Goal: Information Seeking & Learning: Check status

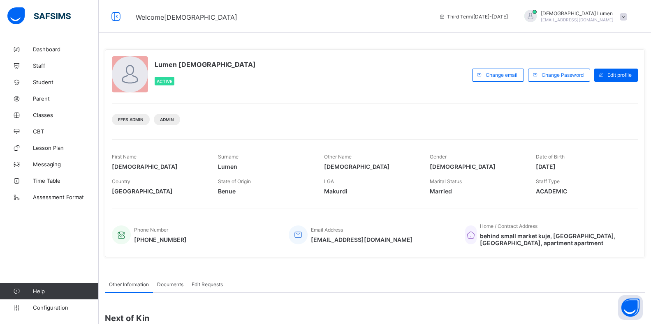
click at [627, 17] on span at bounding box center [622, 16] width 7 height 7
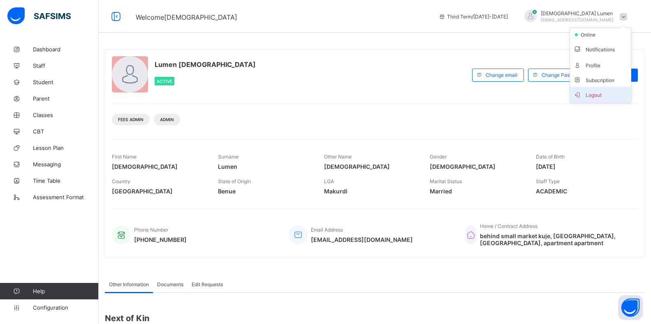
click at [599, 96] on span "Logout" at bounding box center [600, 94] width 54 height 9
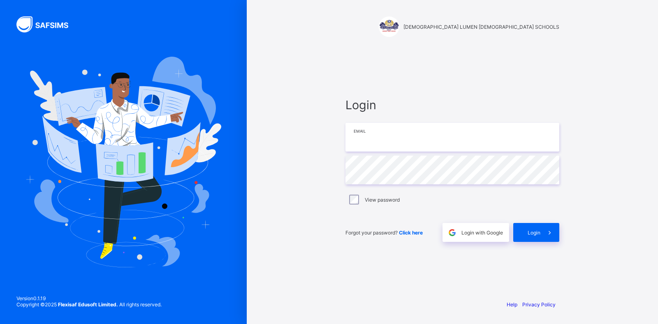
type input "**********"
click at [543, 235] on span at bounding box center [549, 232] width 19 height 19
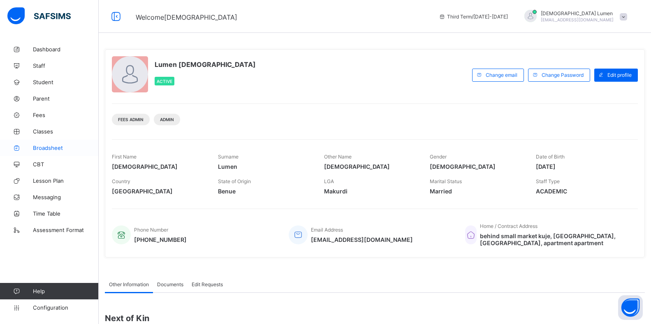
click at [36, 145] on span "Broadsheet" at bounding box center [66, 148] width 66 height 7
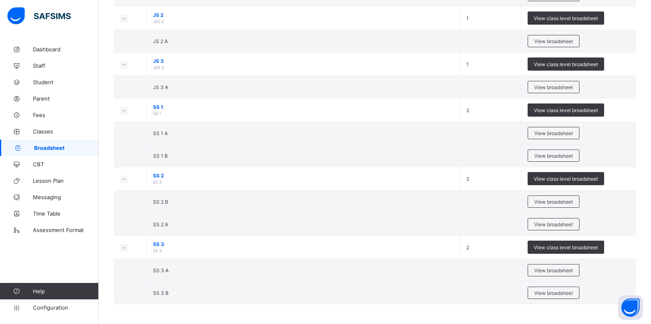
scroll to position [596, 0]
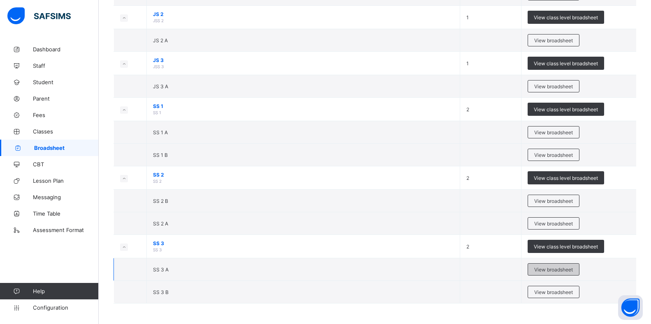
click at [559, 268] on span "View broadsheet" at bounding box center [553, 270] width 39 height 6
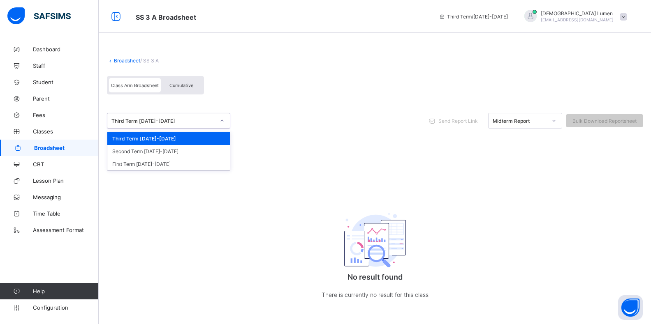
click at [222, 123] on icon at bounding box center [221, 121] width 5 height 8
click at [148, 151] on div "Second Term [DATE]-[DATE]" at bounding box center [168, 151] width 122 height 13
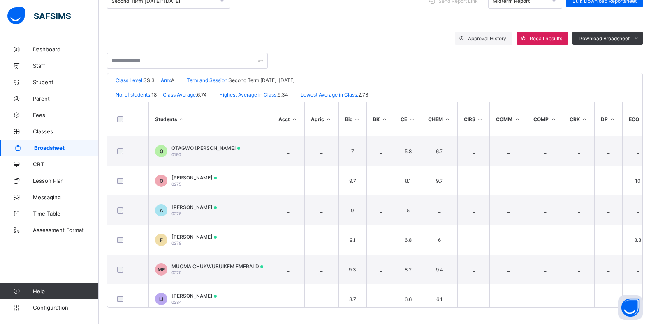
scroll to position [77, 0]
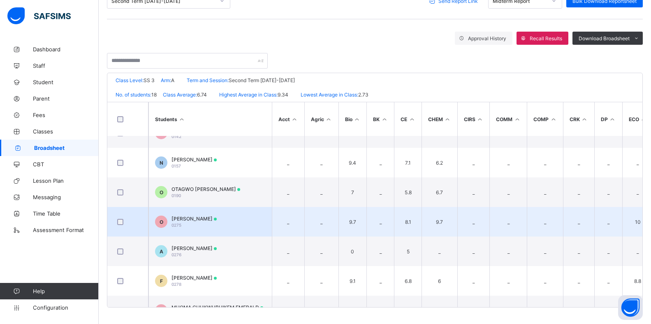
click at [194, 224] on div "[PERSON_NAME] 0275" at bounding box center [193, 222] width 45 height 12
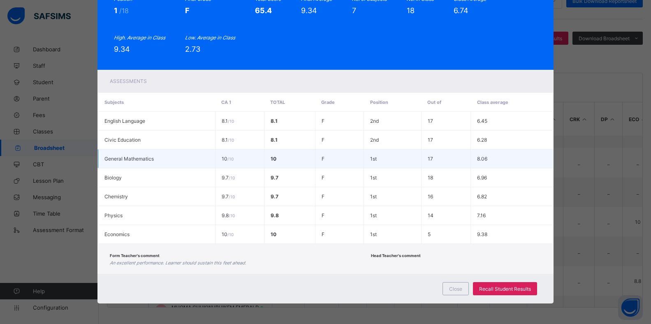
scroll to position [0, 0]
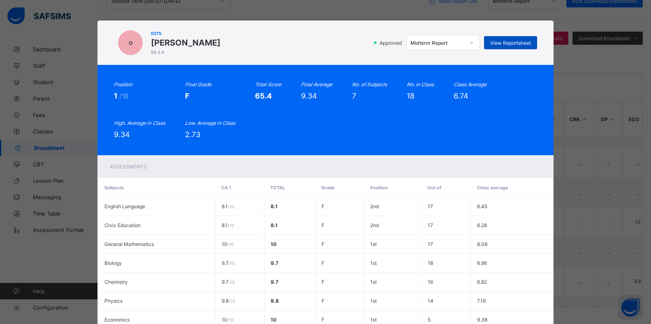
click at [506, 41] on span "View Reportsheet" at bounding box center [510, 43] width 41 height 6
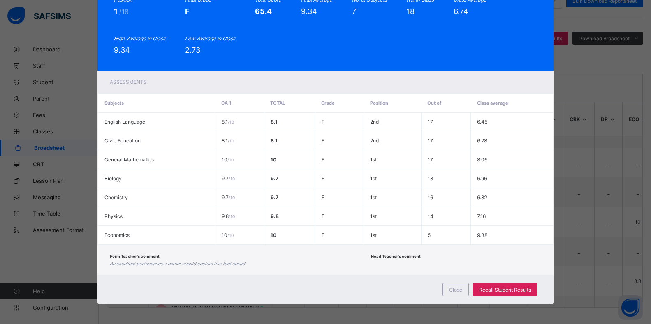
scroll to position [85, 0]
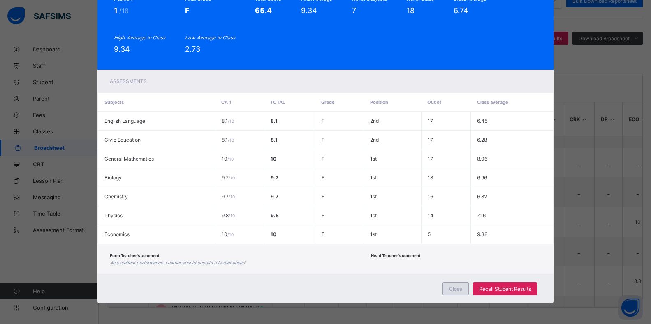
click at [452, 291] on span "Close" at bounding box center [455, 289] width 13 height 6
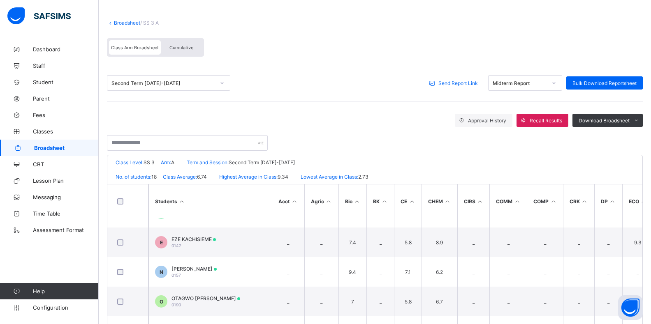
scroll to position [0, 0]
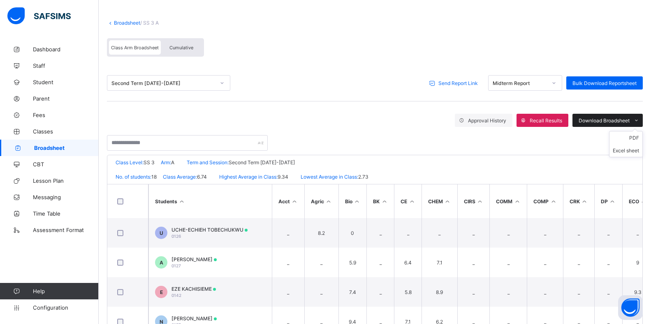
click at [639, 121] on icon at bounding box center [636, 120] width 6 height 5
click at [485, 119] on span "Approval History" at bounding box center [487, 121] width 38 height 6
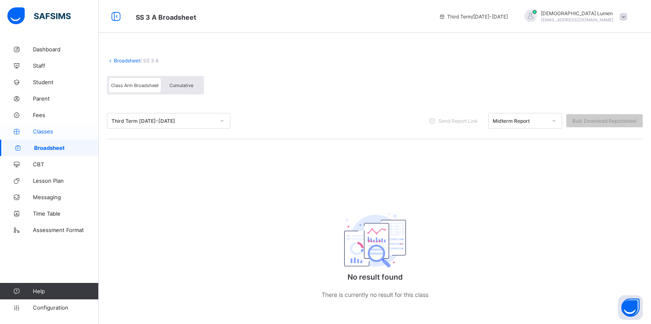
click at [43, 131] on span "Classes" at bounding box center [66, 131] width 66 height 7
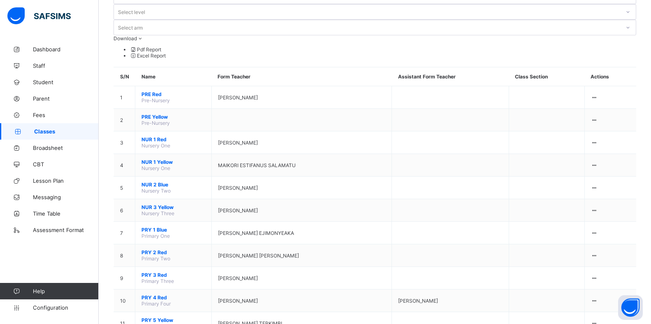
scroll to position [245, 0]
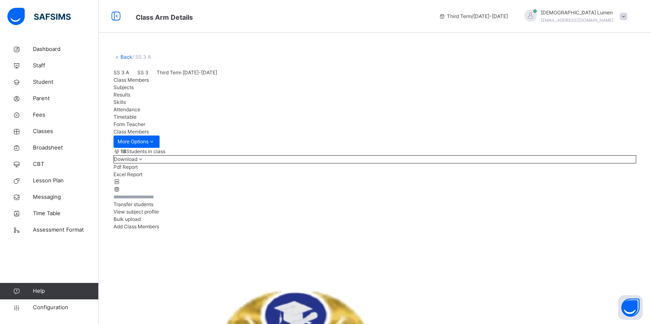
click at [130, 98] on span "Results" at bounding box center [121, 95] width 17 height 6
click at [44, 228] on span "Assessment Format" at bounding box center [66, 230] width 66 height 8
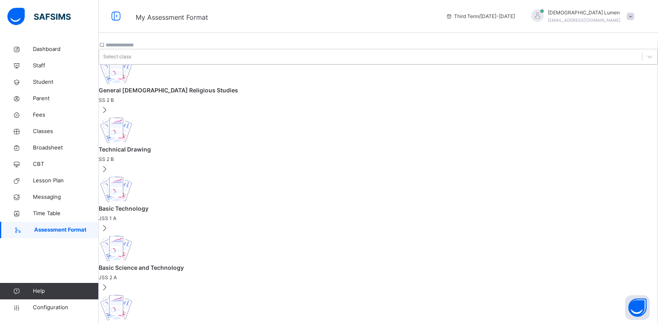
scroll to position [32, 0]
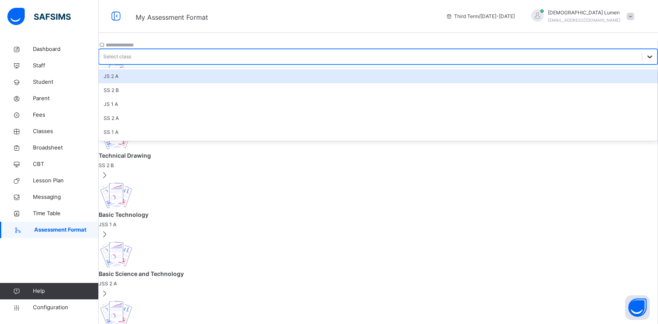
click at [645, 53] on icon at bounding box center [649, 57] width 8 height 8
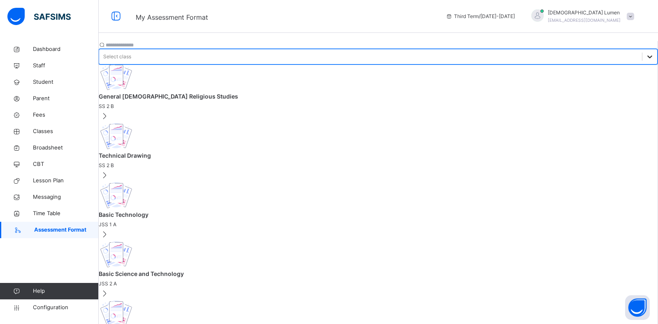
click at [645, 53] on icon at bounding box center [649, 57] width 8 height 8
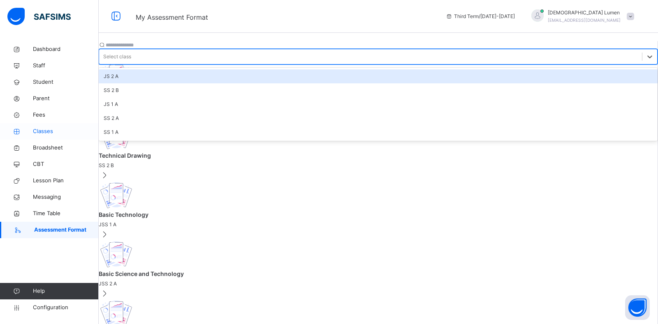
click at [47, 129] on span "Classes" at bounding box center [66, 131] width 66 height 8
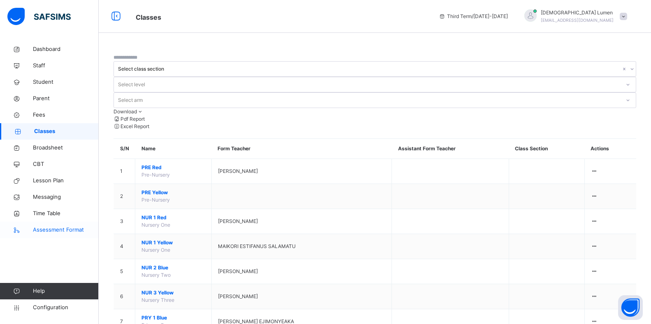
click at [44, 231] on span "Assessment Format" at bounding box center [66, 230] width 66 height 8
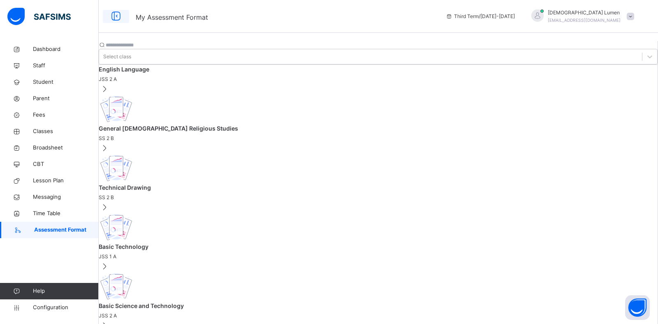
click at [117, 16] on icon at bounding box center [116, 16] width 14 height 15
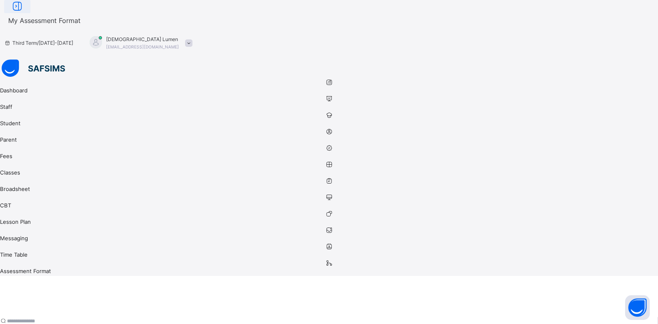
click at [24, 14] on icon at bounding box center [17, 6] width 14 height 15
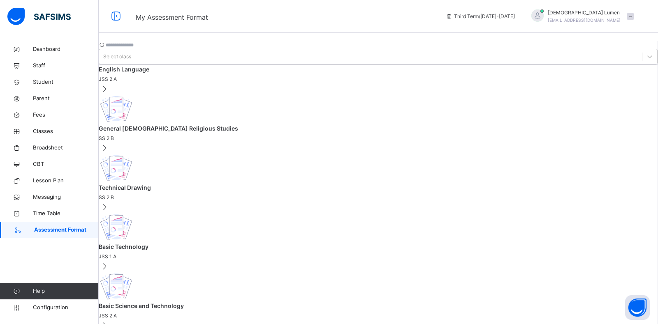
click at [630, 15] on span at bounding box center [629, 16] width 7 height 7
click at [595, 105] on span "Logout" at bounding box center [607, 102] width 54 height 11
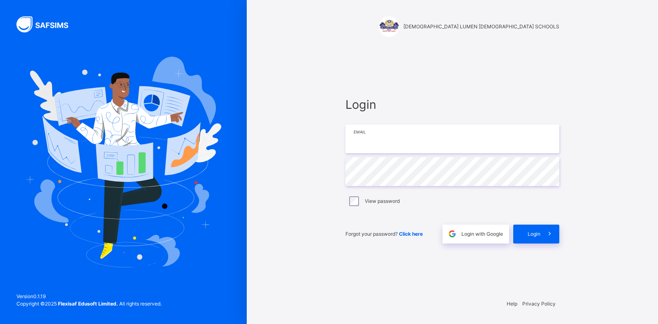
type input "**********"
click at [539, 235] on span "Login" at bounding box center [533, 234] width 13 height 7
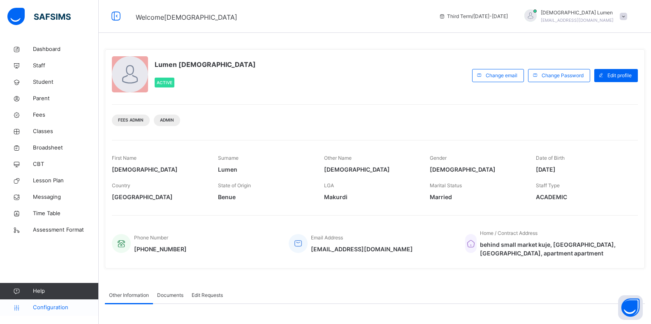
click at [44, 303] on link "Configuration" at bounding box center [49, 308] width 98 height 16
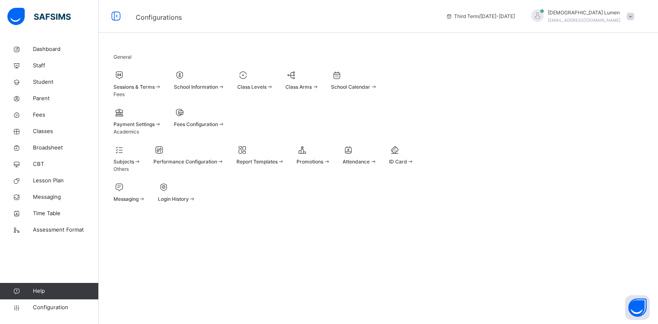
click at [141, 83] on span at bounding box center [137, 82] width 48 height 2
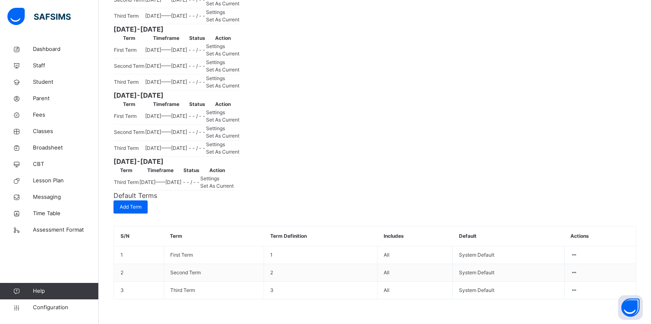
scroll to position [945, 0]
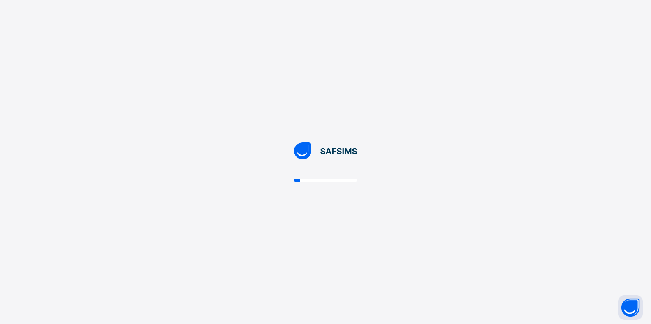
scroll to position [0, 0]
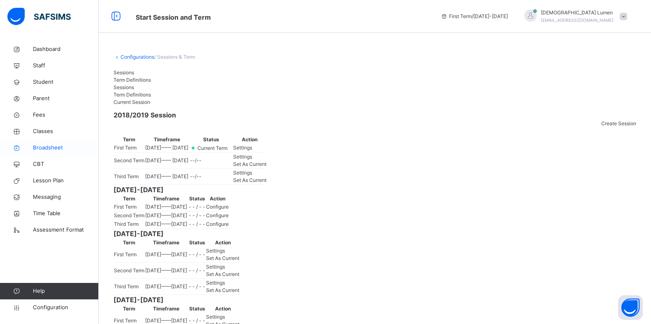
click at [55, 145] on span "Broadsheet" at bounding box center [66, 148] width 66 height 8
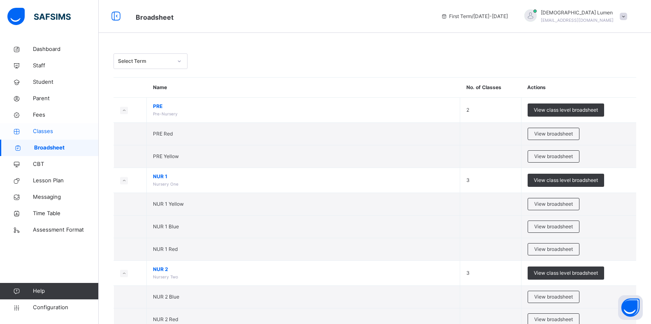
click at [36, 132] on span "Classes" at bounding box center [66, 131] width 66 height 8
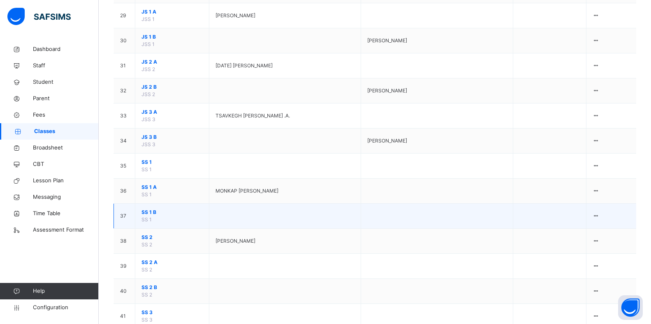
scroll to position [872, 0]
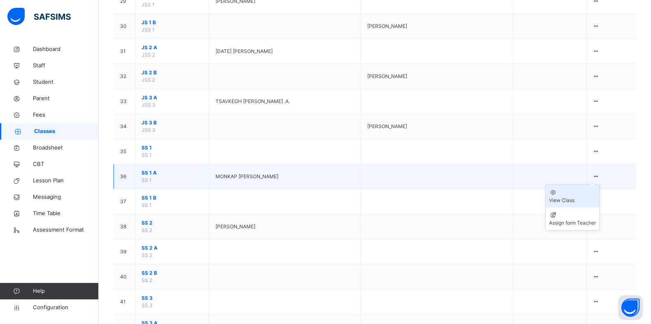
click at [577, 197] on div "View Class" at bounding box center [572, 200] width 47 height 7
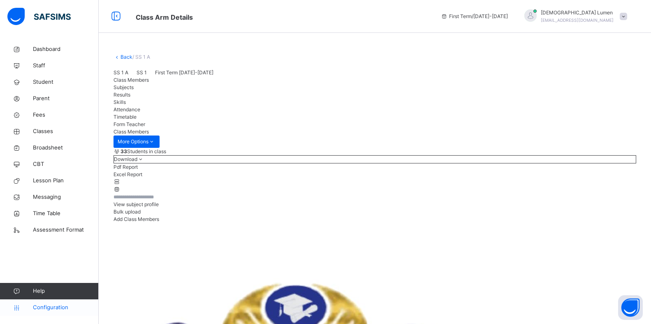
click at [51, 308] on span "Configuration" at bounding box center [65, 308] width 65 height 8
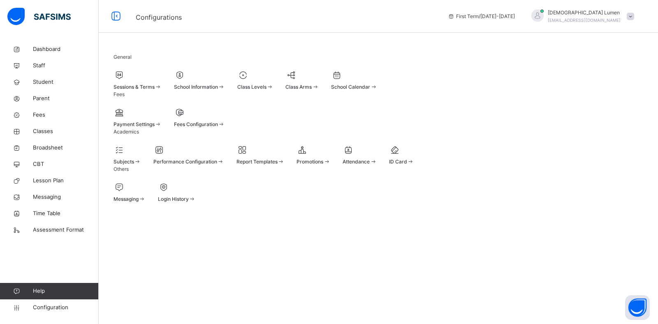
click at [155, 88] on span "Sessions & Terms" at bounding box center [133, 87] width 41 height 6
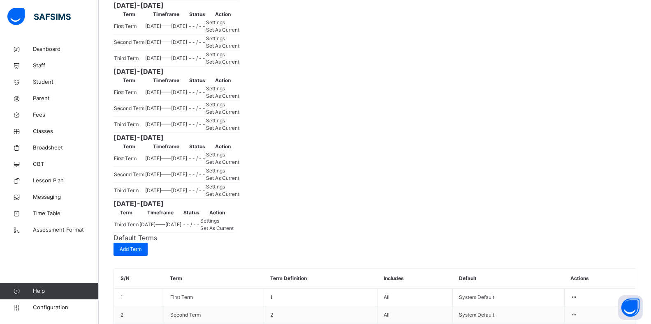
scroll to position [617, 0]
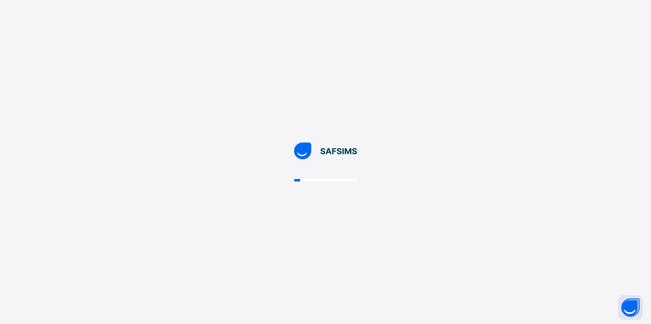
scroll to position [0, 0]
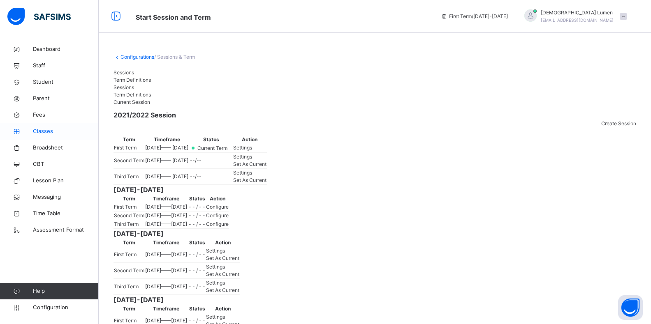
click at [49, 129] on span "Classes" at bounding box center [66, 131] width 66 height 8
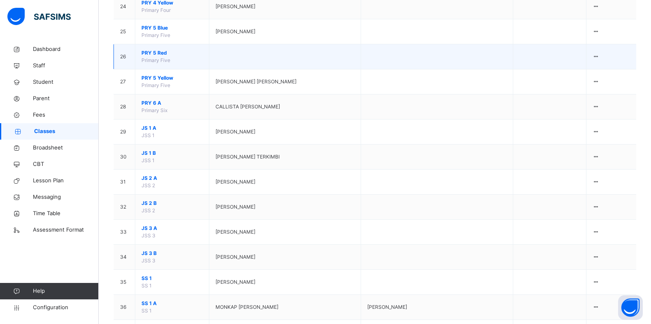
scroll to position [781, 0]
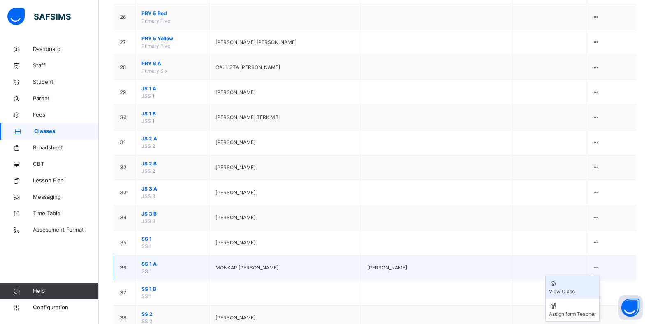
click at [572, 288] on div "View Class" at bounding box center [572, 291] width 47 height 7
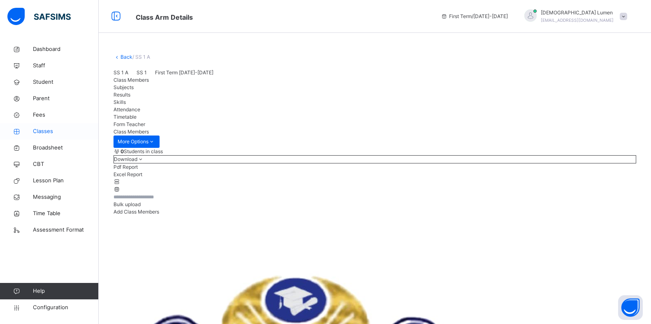
click at [42, 129] on span "Classes" at bounding box center [66, 131] width 66 height 8
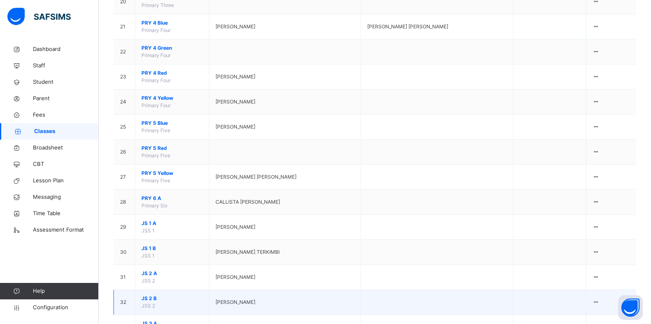
scroll to position [658, 0]
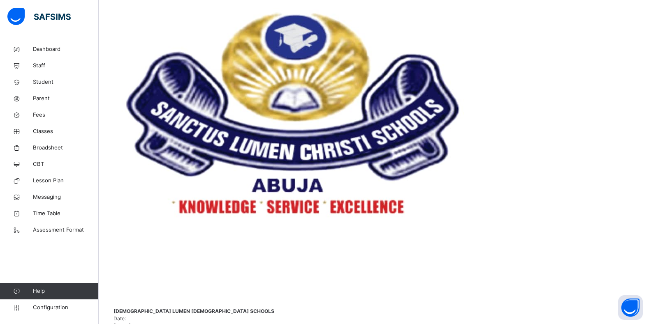
scroll to position [288, 0]
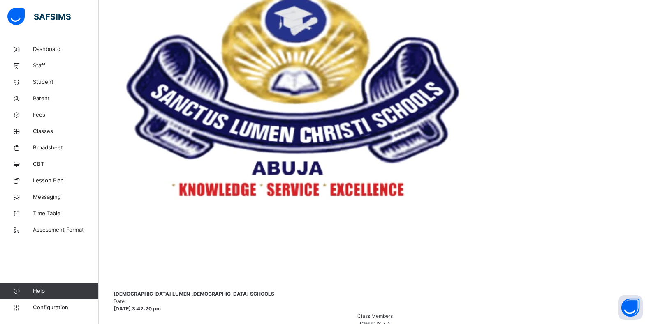
scroll to position [206, 0]
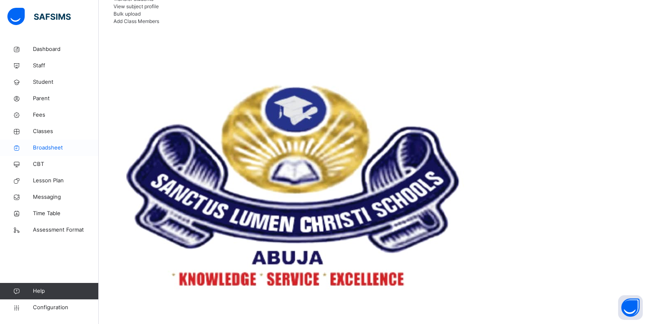
click at [44, 148] on span "Broadsheet" at bounding box center [66, 148] width 66 height 8
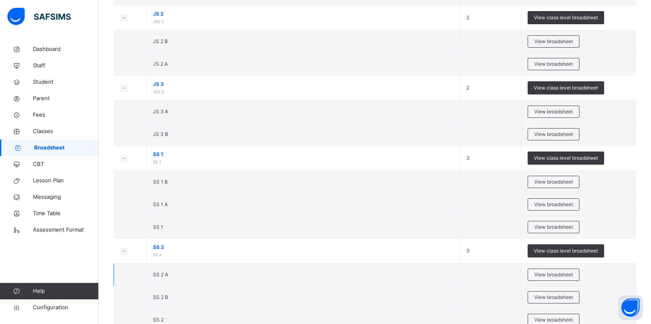
scroll to position [1044, 0]
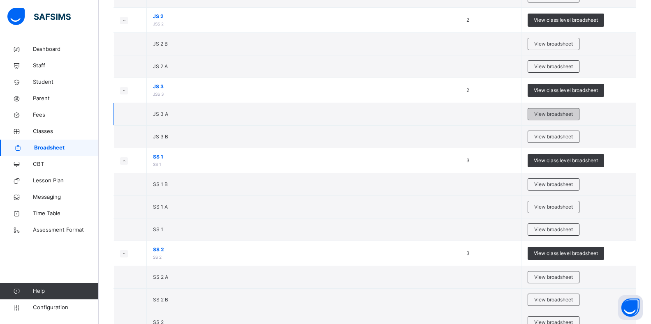
click at [555, 113] on span "View broadsheet" at bounding box center [553, 114] width 39 height 7
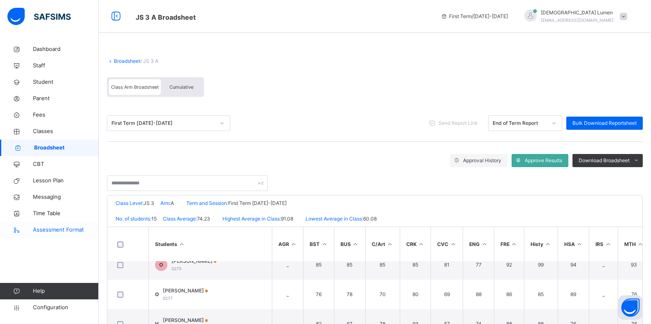
scroll to position [164, 0]
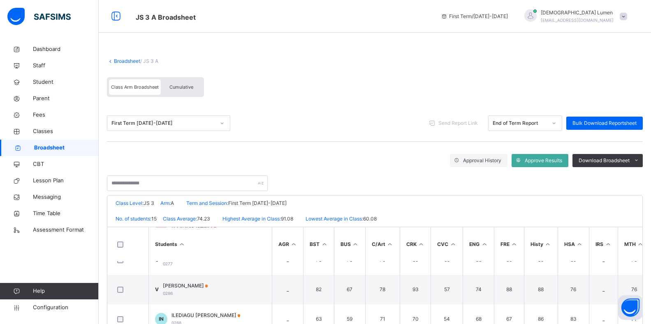
click at [51, 148] on span "Broadsheet" at bounding box center [66, 148] width 65 height 8
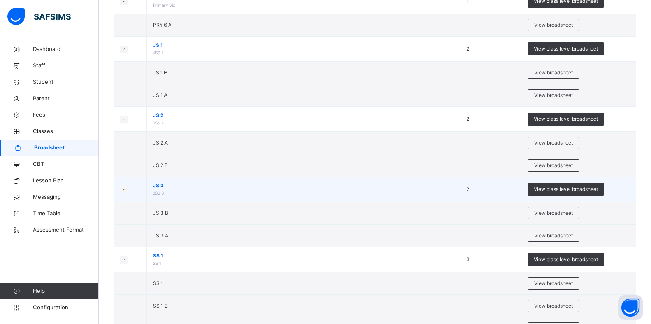
scroll to position [945, 0]
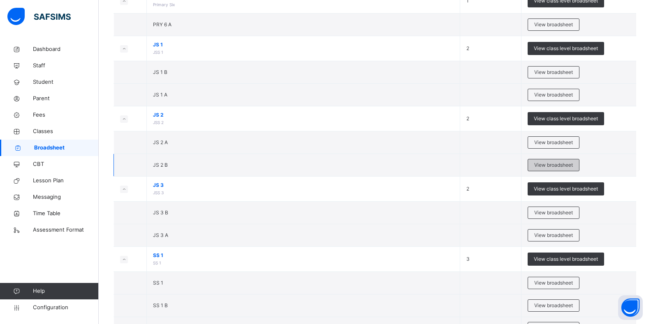
click at [571, 164] on span "View broadsheet" at bounding box center [553, 165] width 39 height 7
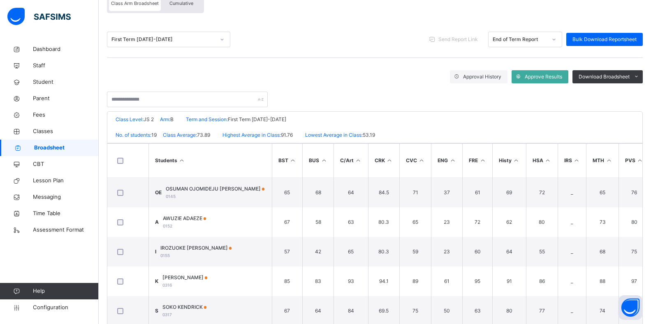
click at [60, 149] on span "Broadsheet" at bounding box center [66, 148] width 65 height 8
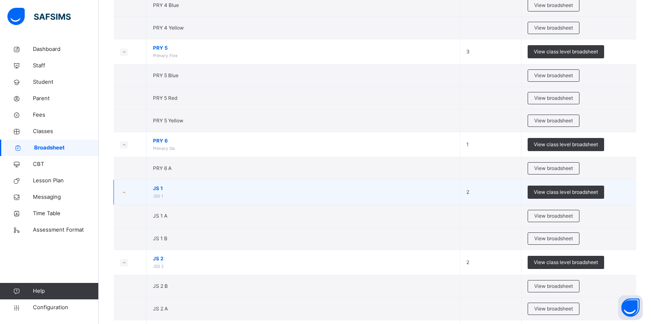
scroll to position [945, 0]
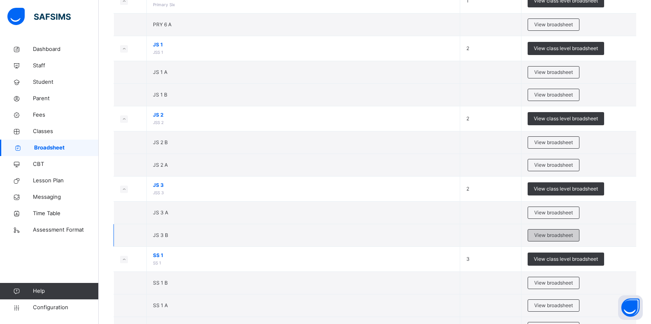
click at [560, 235] on span "View broadsheet" at bounding box center [553, 235] width 39 height 7
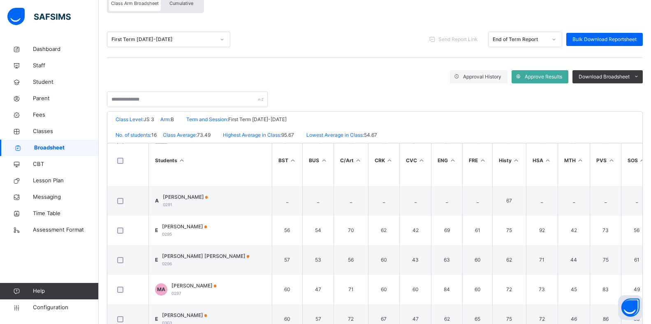
scroll to position [306, 0]
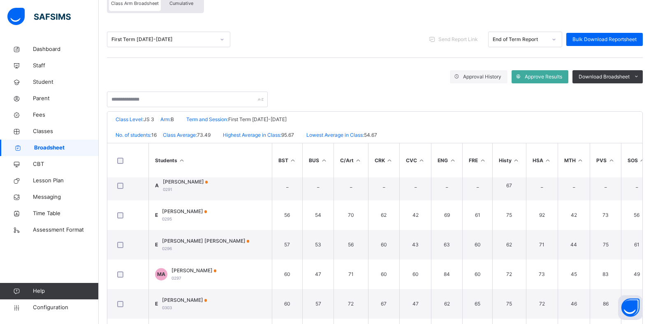
click at [44, 149] on span "Broadsheet" at bounding box center [66, 148] width 65 height 8
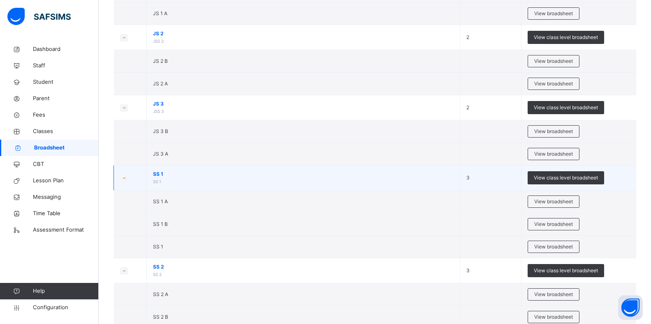
scroll to position [1028, 0]
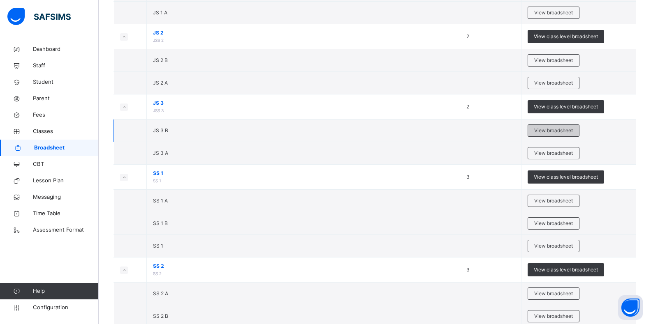
click at [552, 131] on span "View broadsheet" at bounding box center [553, 130] width 39 height 7
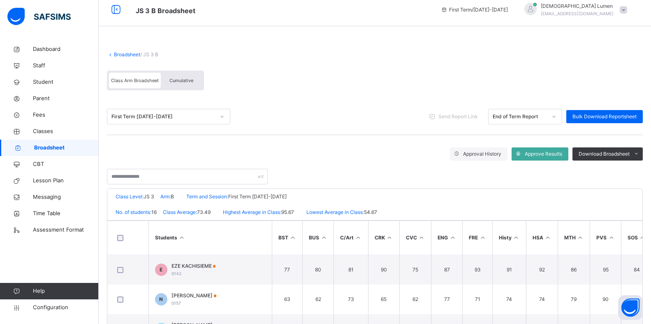
scroll to position [2, 0]
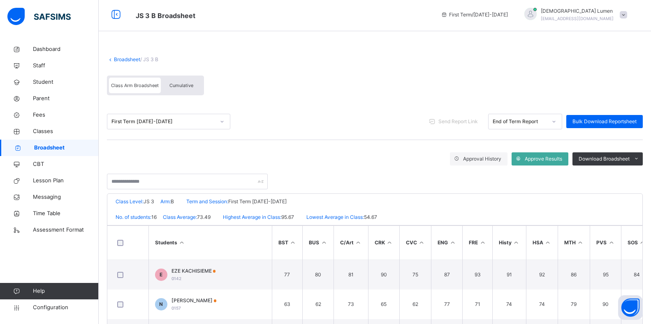
click at [41, 148] on span "Broadsheet" at bounding box center [66, 148] width 65 height 8
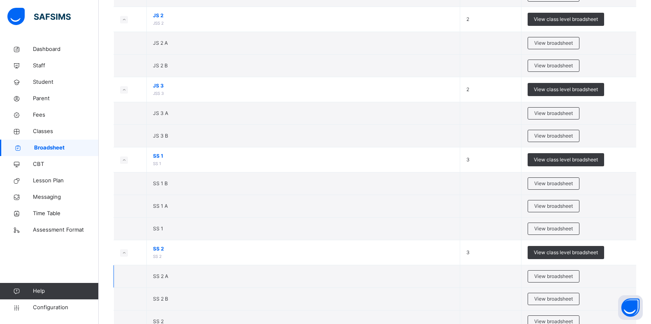
scroll to position [1044, 0]
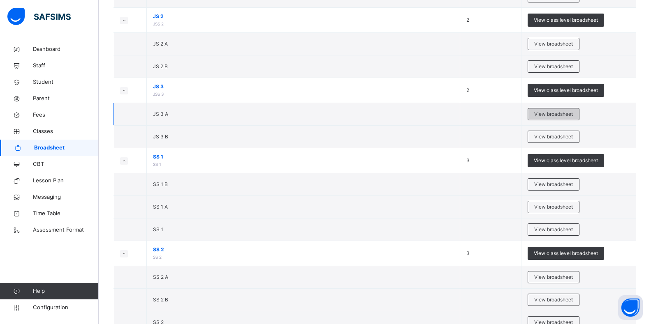
click at [540, 115] on span "View broadsheet" at bounding box center [553, 114] width 39 height 7
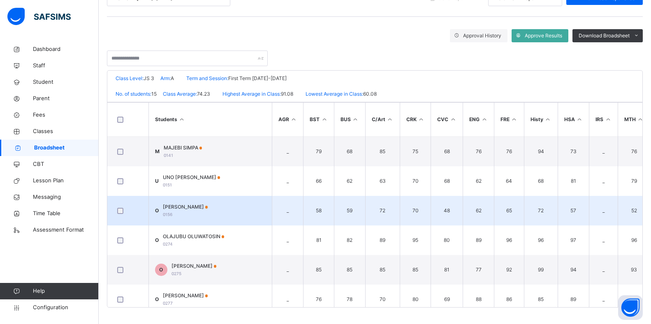
scroll to position [41, 0]
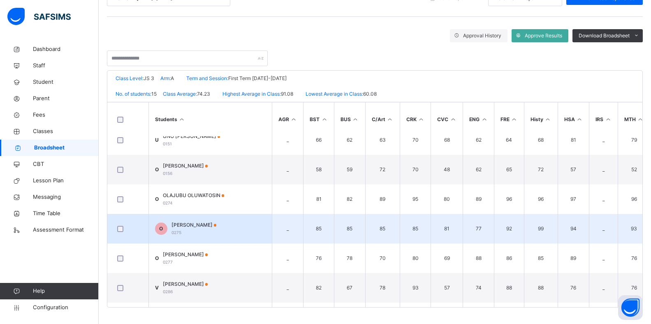
click at [162, 229] on span "O" at bounding box center [161, 228] width 4 height 7
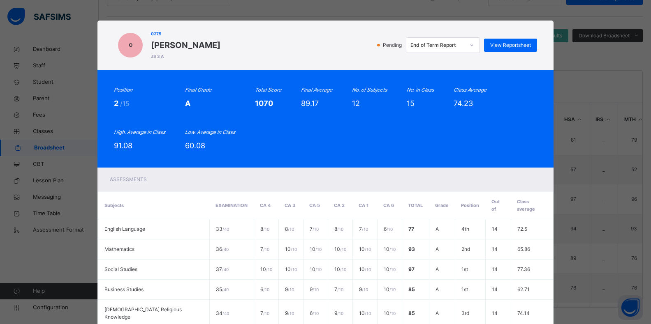
click at [474, 47] on icon at bounding box center [471, 45] width 5 height 8
click at [347, 44] on div "Pending option End of Term Report focused, 1 of 1. 1 result available. Use Up a…" at bounding box center [380, 45] width 312 height 16
click at [610, 56] on div "O 0275 [PERSON_NAME] JS 3 A Pending End of Term Report View Reportsheet Positio…" at bounding box center [325, 162] width 651 height 324
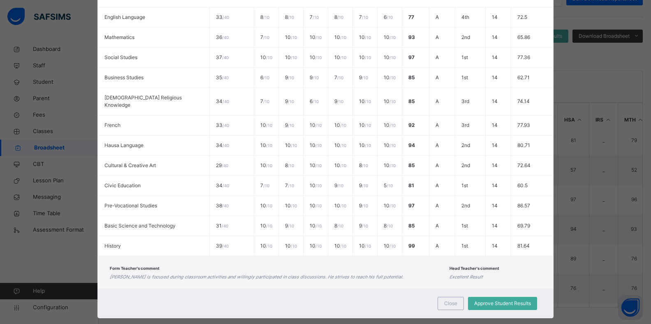
scroll to position [125, 0]
click at [447, 300] on span "Close" at bounding box center [450, 303] width 13 height 7
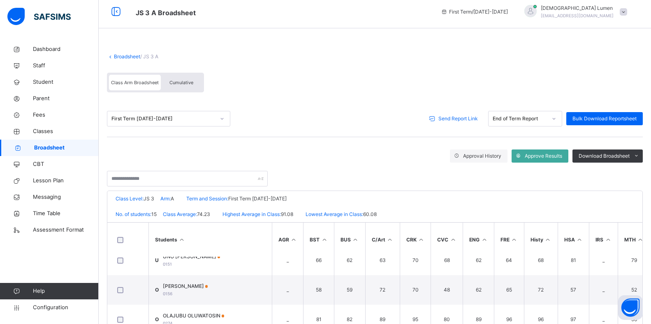
scroll to position [2, 0]
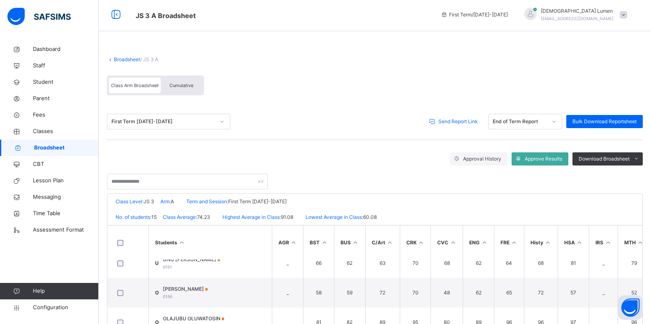
click at [180, 85] on span "Cumulative" at bounding box center [181, 86] width 24 height 6
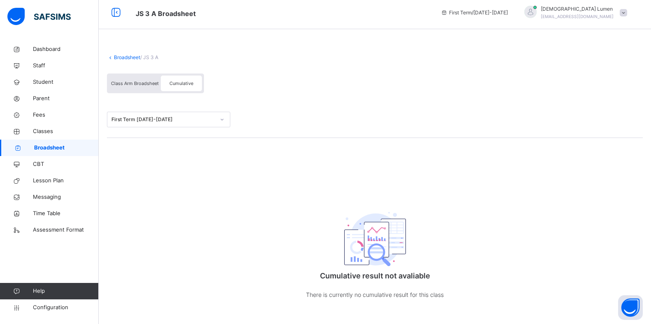
scroll to position [0, 0]
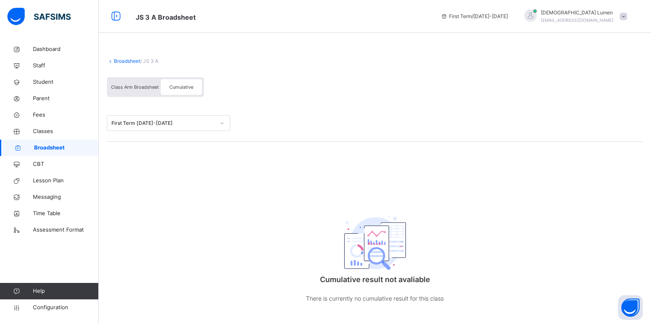
click at [117, 88] on span "Class Arm Broadsheet" at bounding box center [135, 87] width 48 height 6
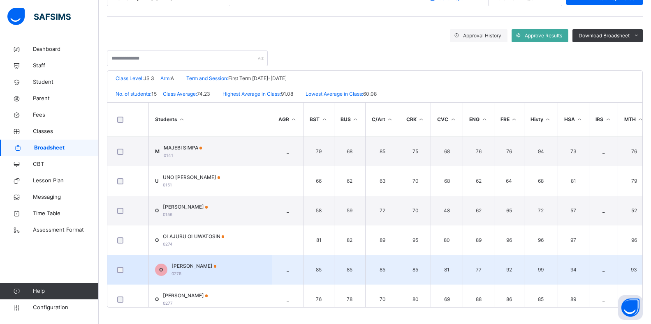
click at [261, 277] on td "O [PERSON_NAME] 0275" at bounding box center [209, 270] width 123 height 30
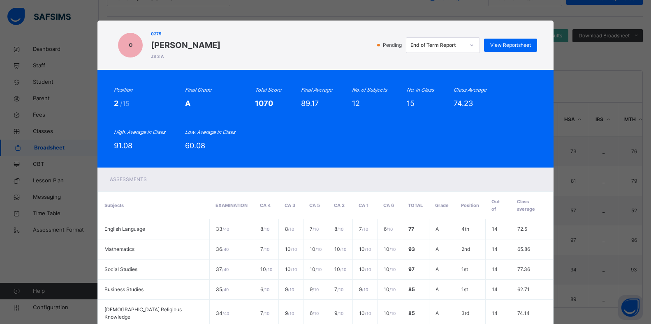
click at [574, 55] on div "O 0275 [PERSON_NAME] JS 3 A Pending End of Term Report View Reportsheet Positio…" at bounding box center [325, 162] width 651 height 324
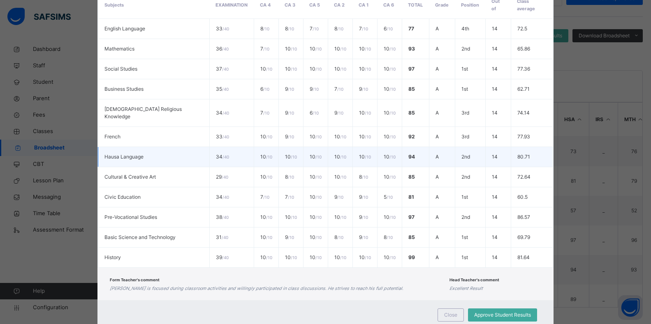
scroll to position [212, 0]
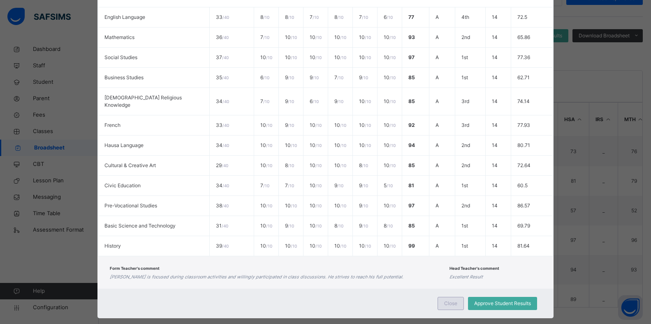
click at [460, 297] on div "Close" at bounding box center [450, 303] width 26 height 13
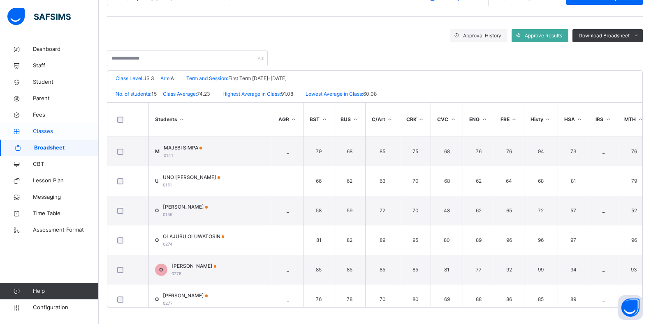
click at [43, 129] on span "Classes" at bounding box center [66, 131] width 66 height 8
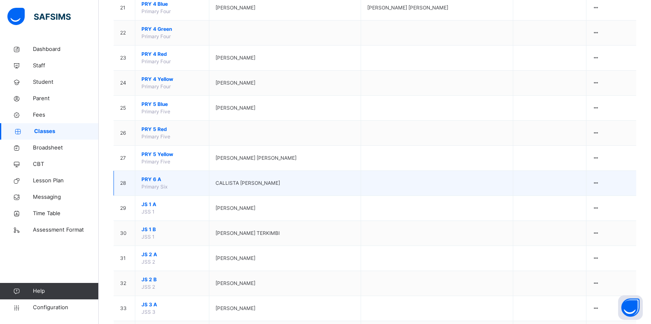
scroll to position [822, 0]
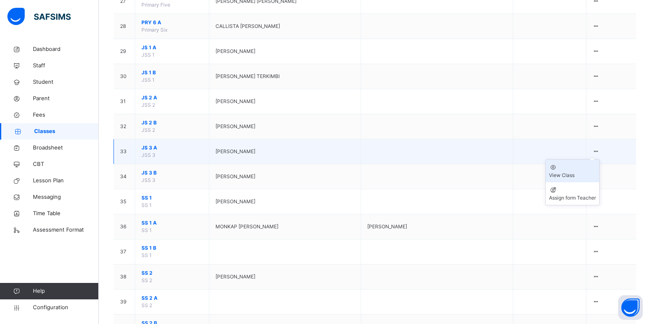
click at [577, 160] on li "View Class" at bounding box center [571, 171] width 53 height 23
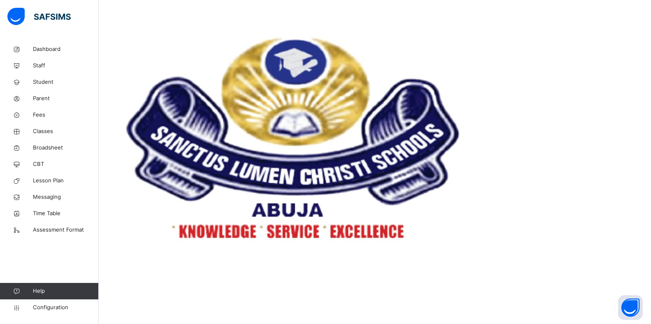
scroll to position [247, 0]
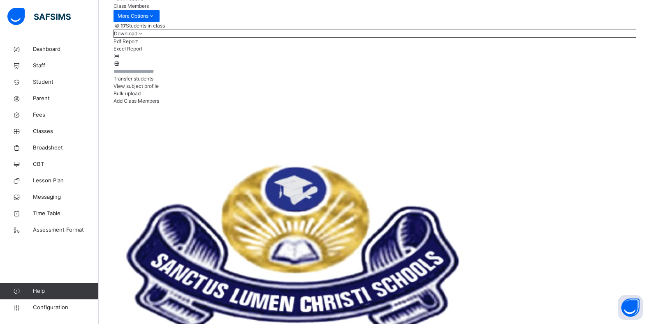
scroll to position [123, 0]
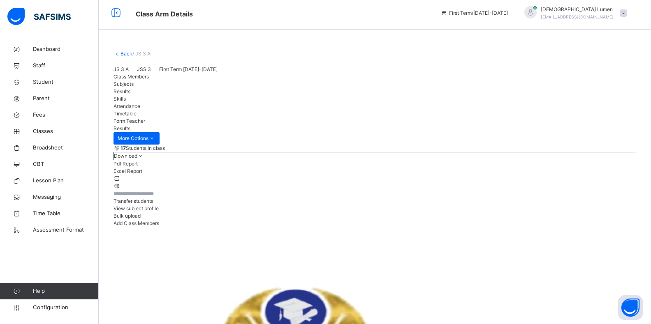
scroll to position [0, 0]
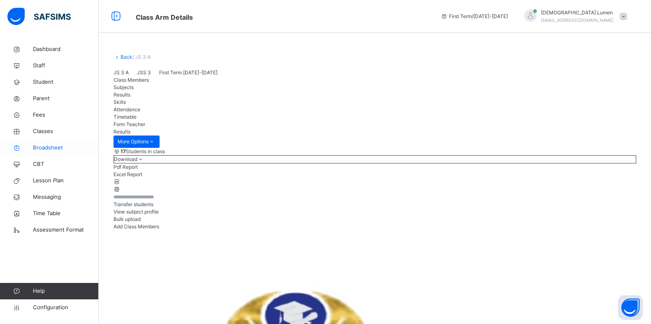
click at [41, 148] on span "Broadsheet" at bounding box center [66, 148] width 66 height 8
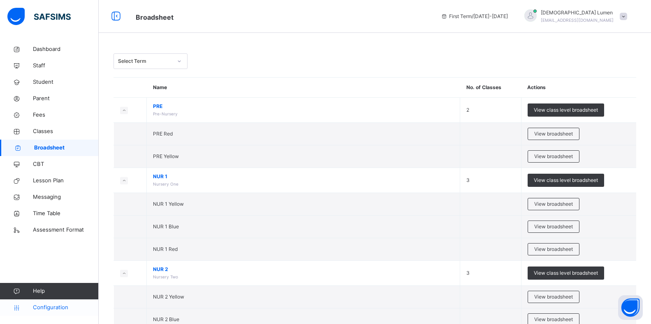
click at [53, 309] on span "Configuration" at bounding box center [65, 308] width 65 height 8
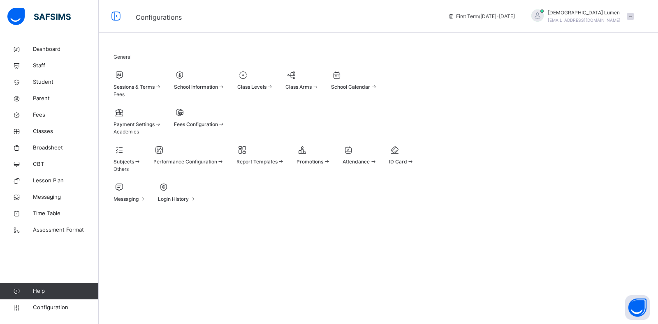
click at [133, 91] on div "Sessions & Terms" at bounding box center [137, 80] width 48 height 22
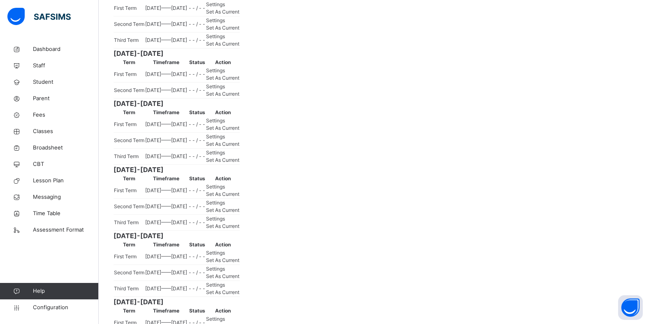
scroll to position [452, 0]
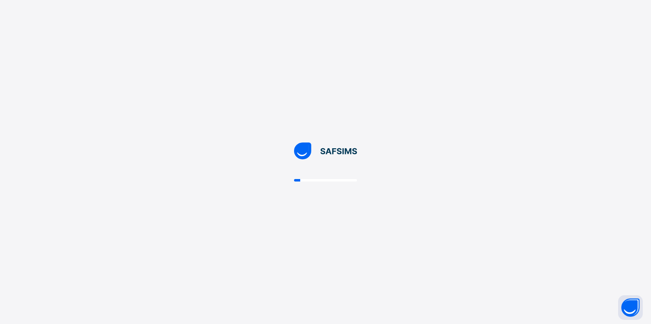
scroll to position [0, 0]
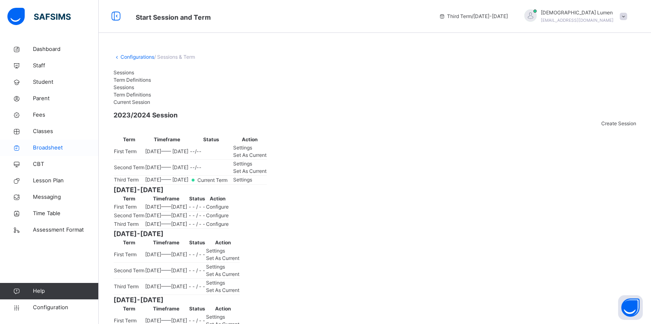
click at [46, 146] on span "Broadsheet" at bounding box center [66, 148] width 66 height 8
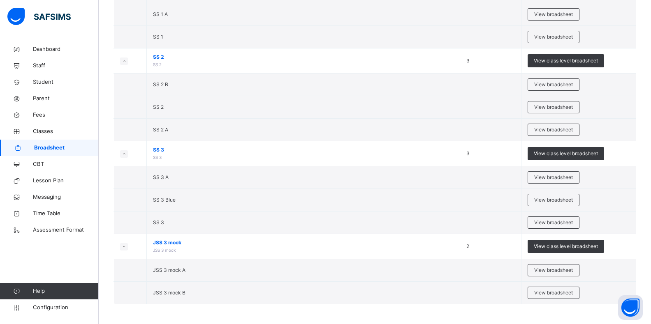
scroll to position [1238, 0]
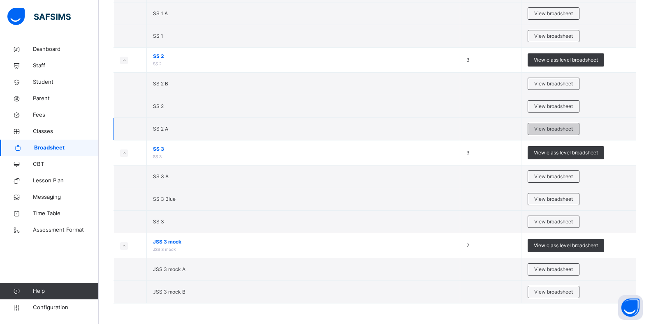
click at [536, 127] on div "View broadsheet" at bounding box center [553, 129] width 52 height 12
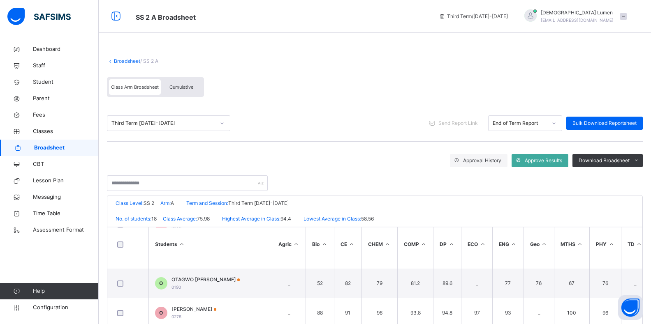
scroll to position [123, 0]
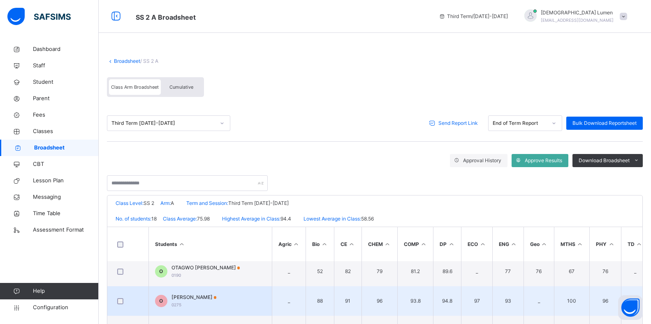
click at [178, 302] on div "[PERSON_NAME] 0275" at bounding box center [193, 301] width 45 height 15
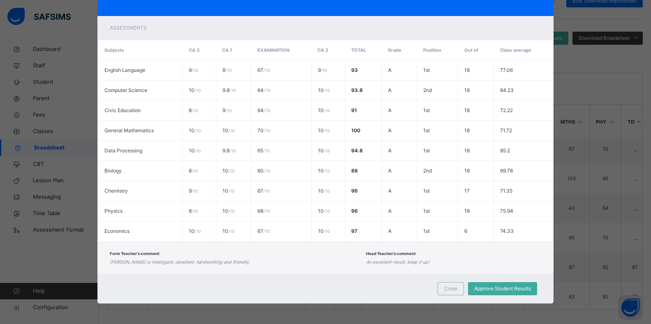
scroll to position [125, 0]
click at [442, 292] on div "Close" at bounding box center [450, 288] width 26 height 13
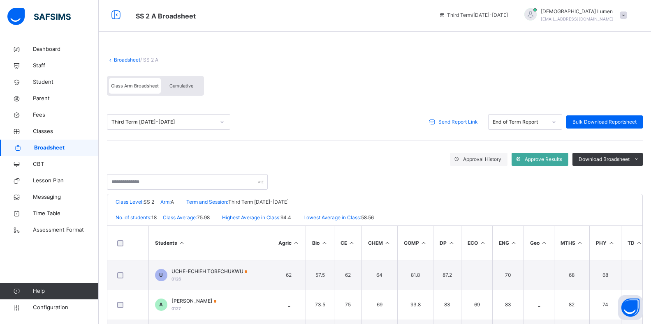
scroll to position [0, 0]
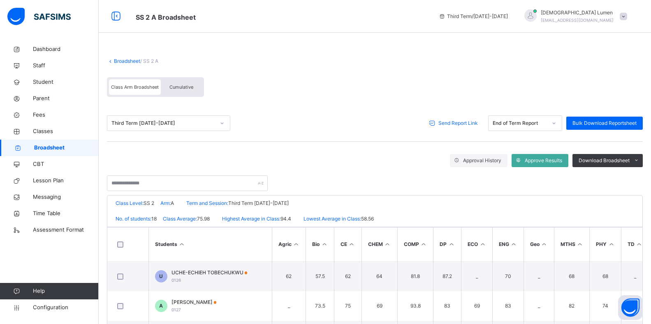
click at [180, 88] on span "Cumulative" at bounding box center [181, 87] width 24 height 6
